Goal: Find specific page/section: Find specific page/section

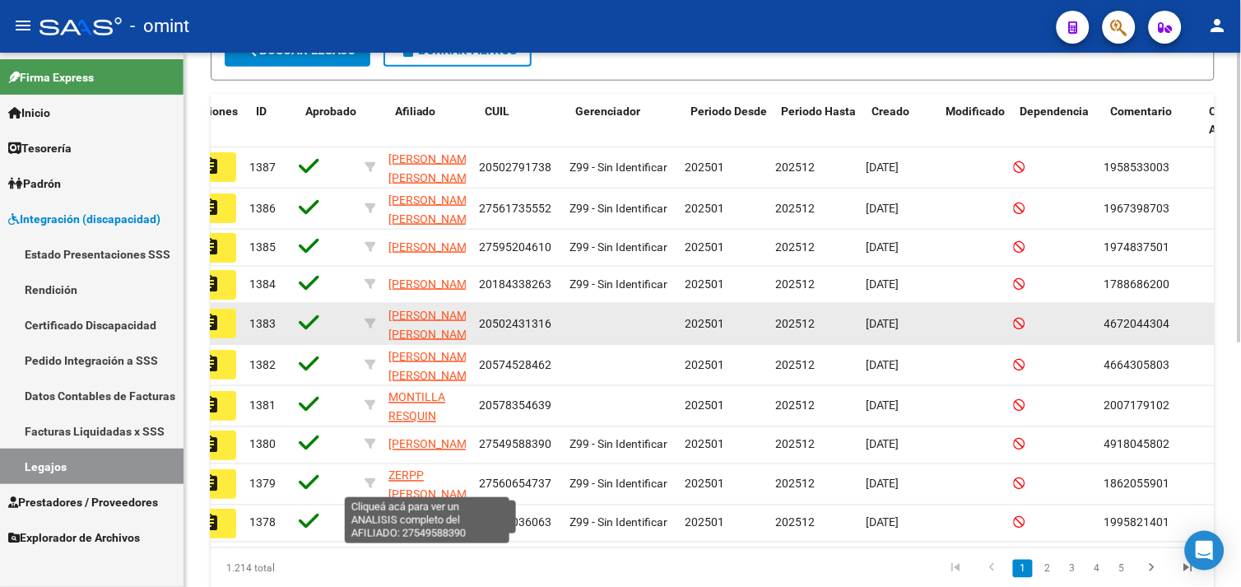
scroll to position [0, 27]
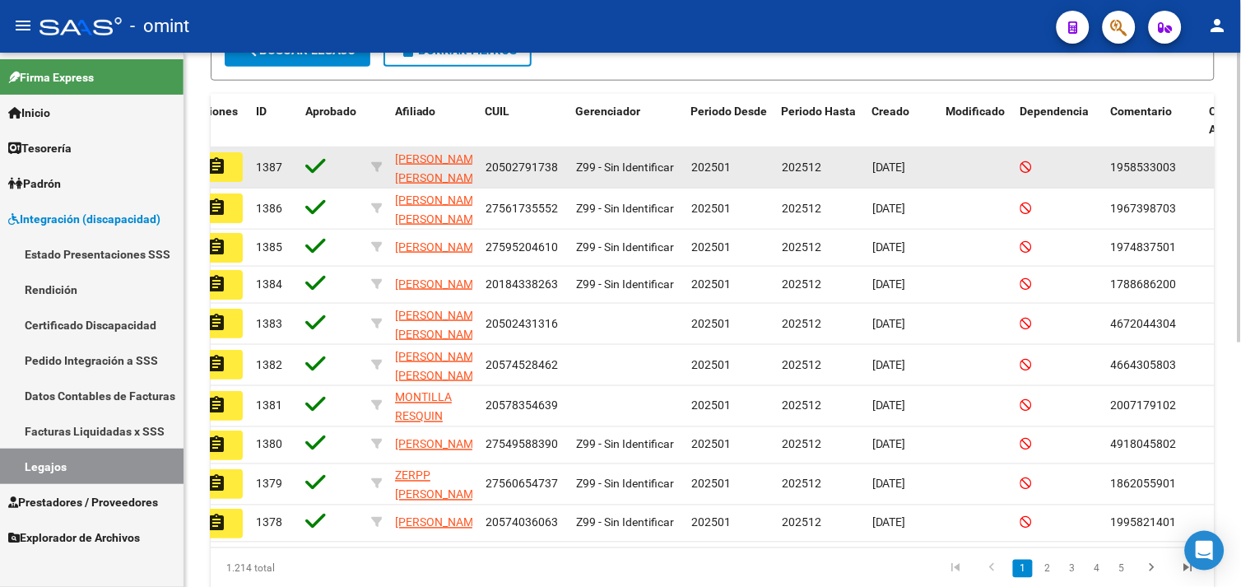
click at [224, 170] on mat-icon "assignment" at bounding box center [217, 166] width 20 height 20
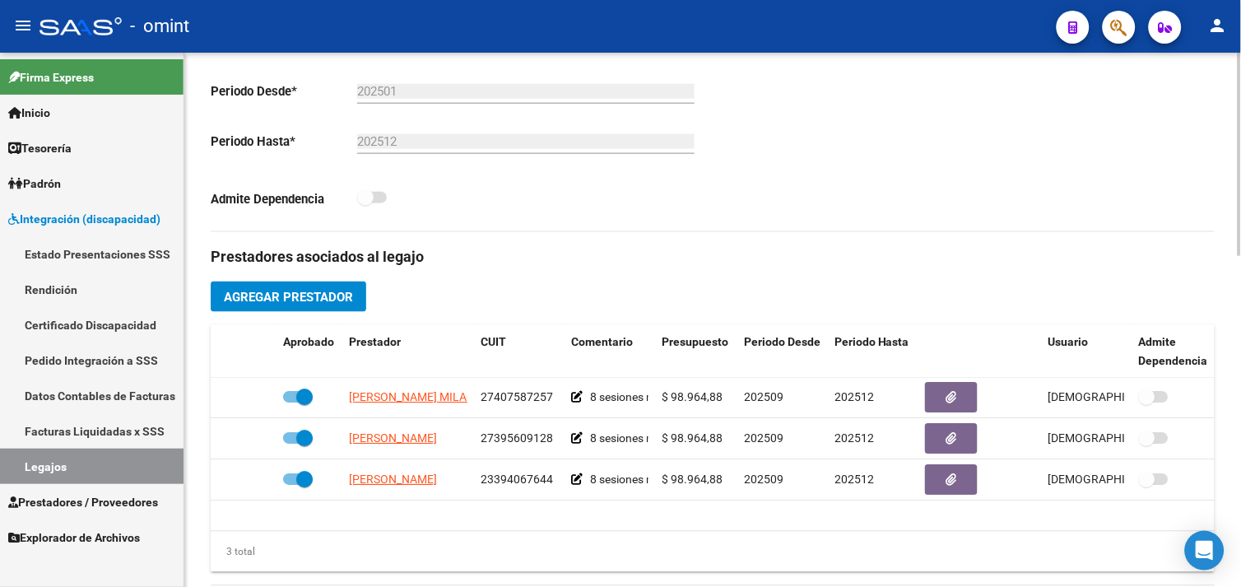
scroll to position [457, 0]
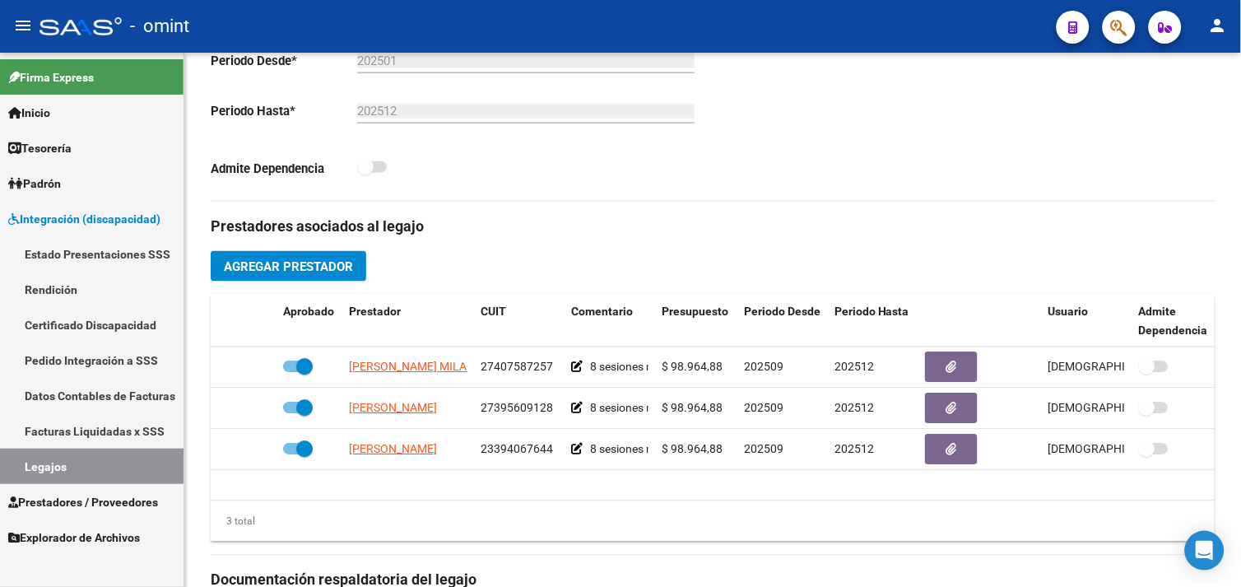
click at [103, 459] on link "Legajos" at bounding box center [92, 466] width 184 height 35
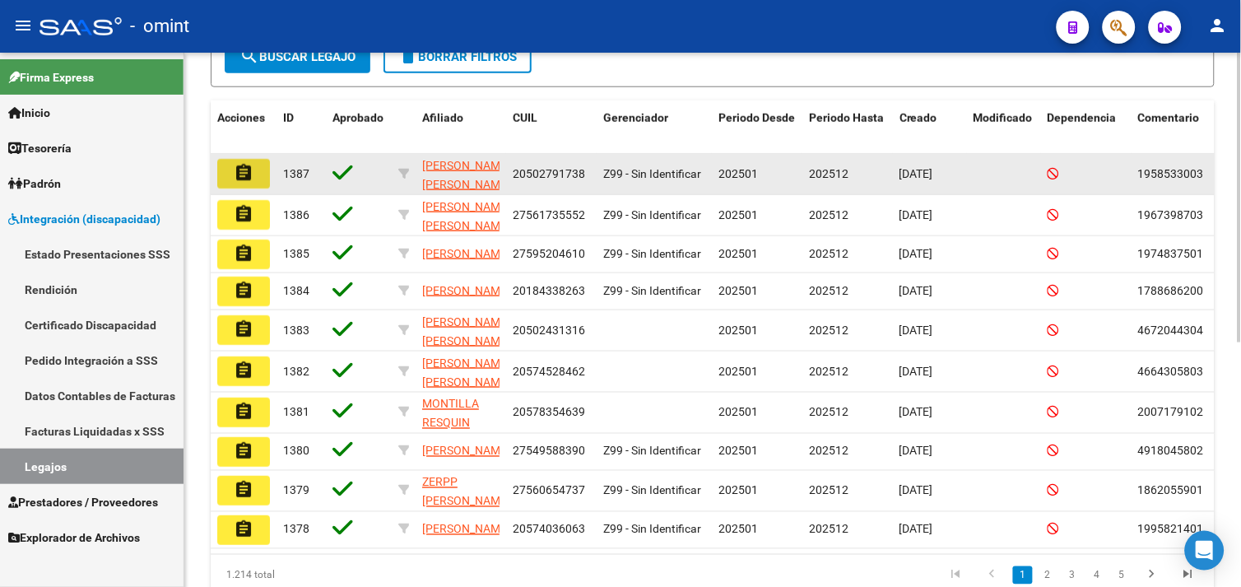
click at [247, 168] on mat-icon "assignment" at bounding box center [244, 173] width 20 height 20
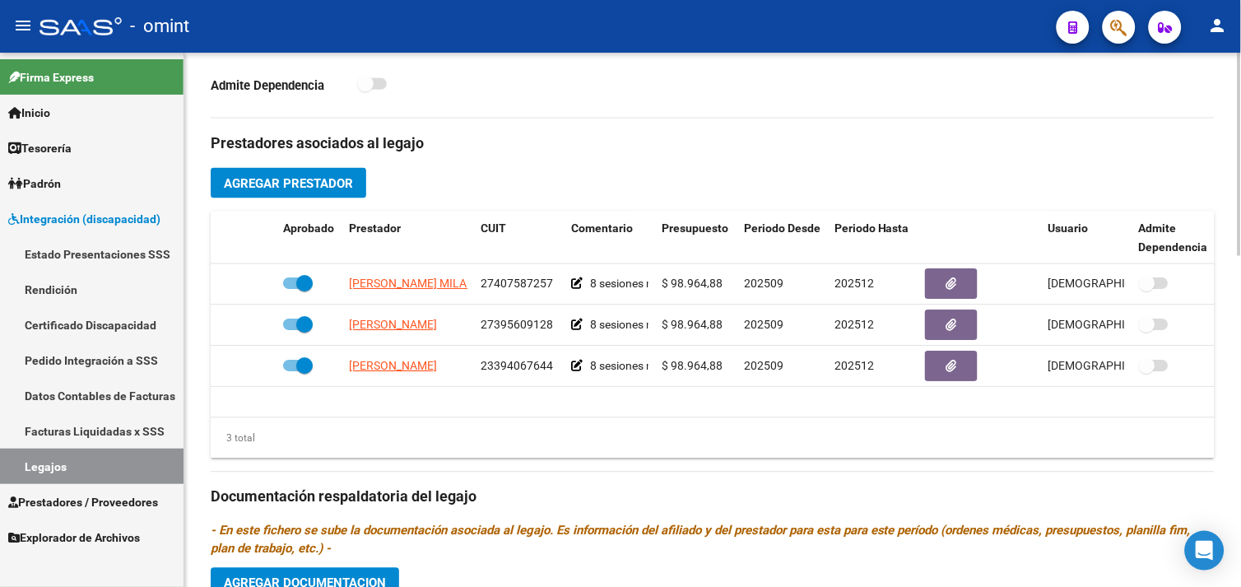
scroll to position [500, 0]
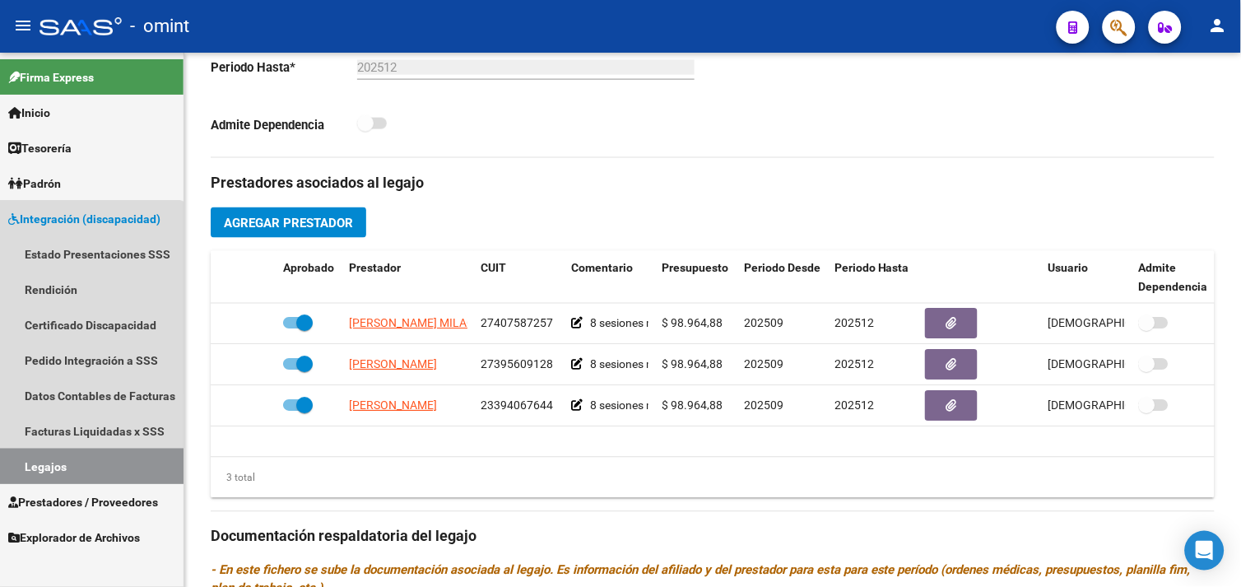
click at [87, 455] on link "Legajos" at bounding box center [92, 466] width 184 height 35
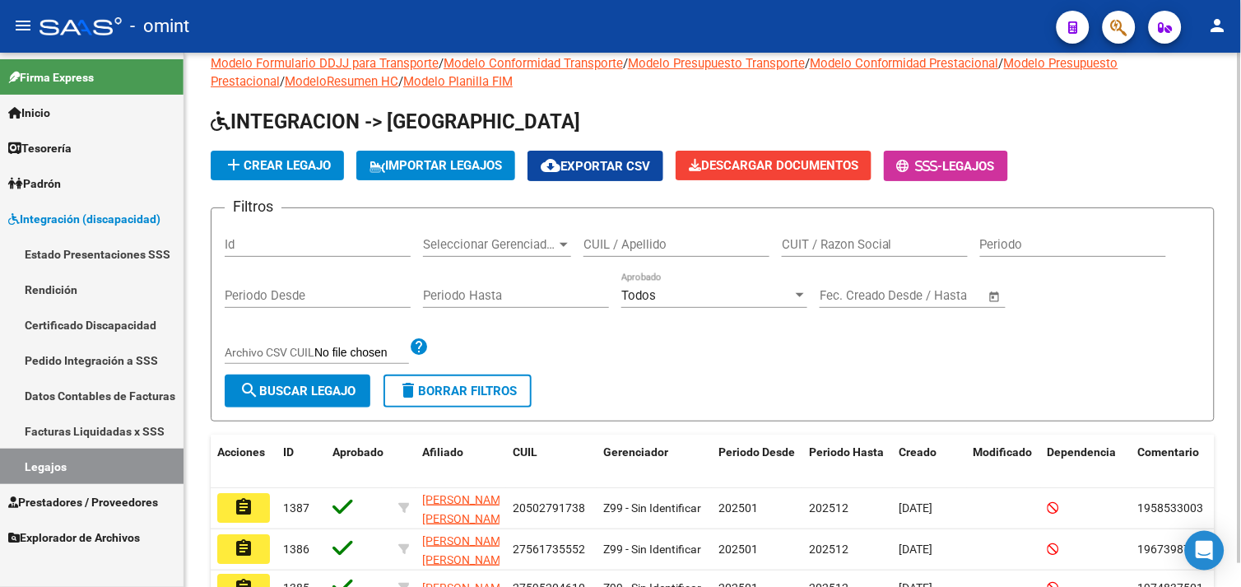
scroll to position [450, 0]
